Goal: Book appointment/travel/reservation

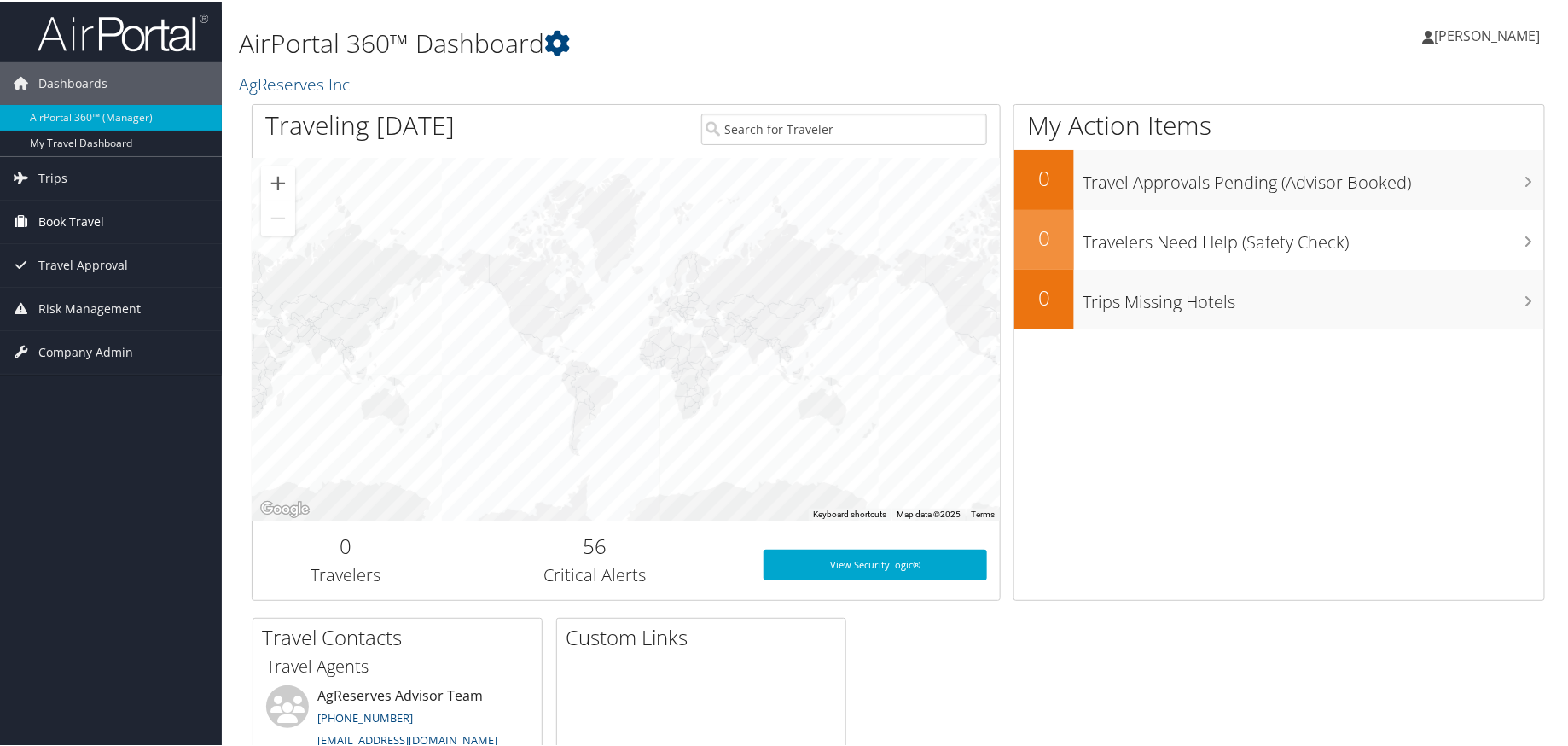
click at [74, 211] on span "Book Travel" at bounding box center [71, 220] width 65 height 43
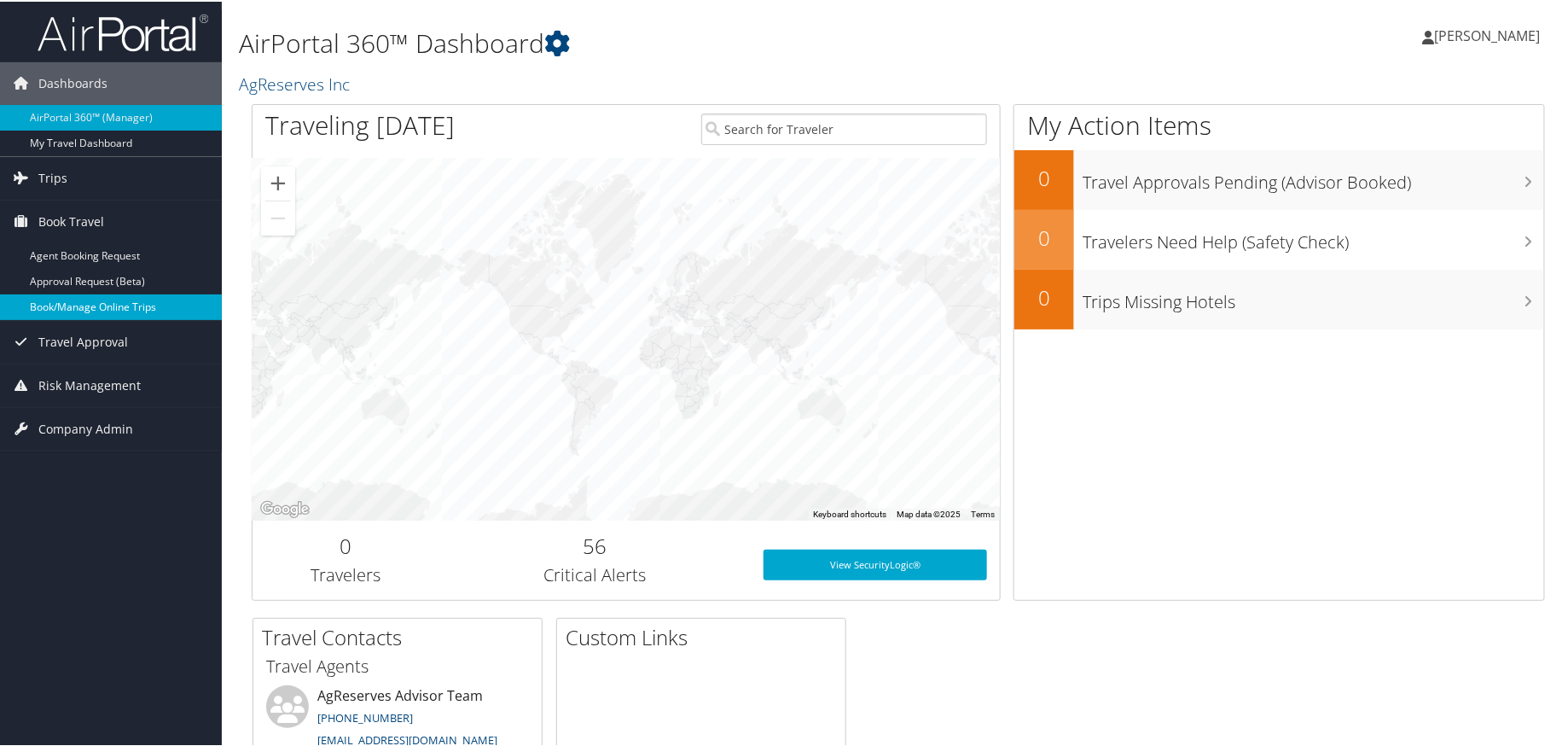
click at [83, 300] on link "Book/Manage Online Trips" at bounding box center [111, 305] width 222 height 25
